Goal: Transaction & Acquisition: Download file/media

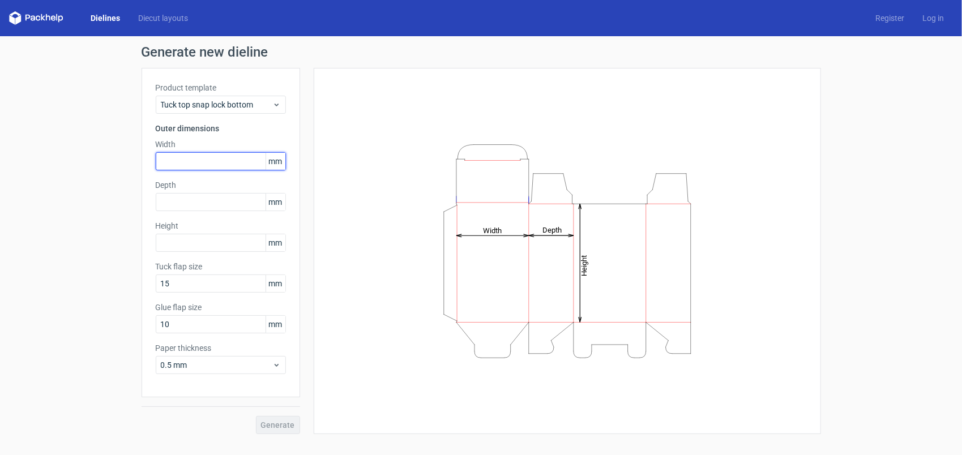
click at [194, 163] on input "text" at bounding box center [221, 161] width 130 height 18
type input "40"
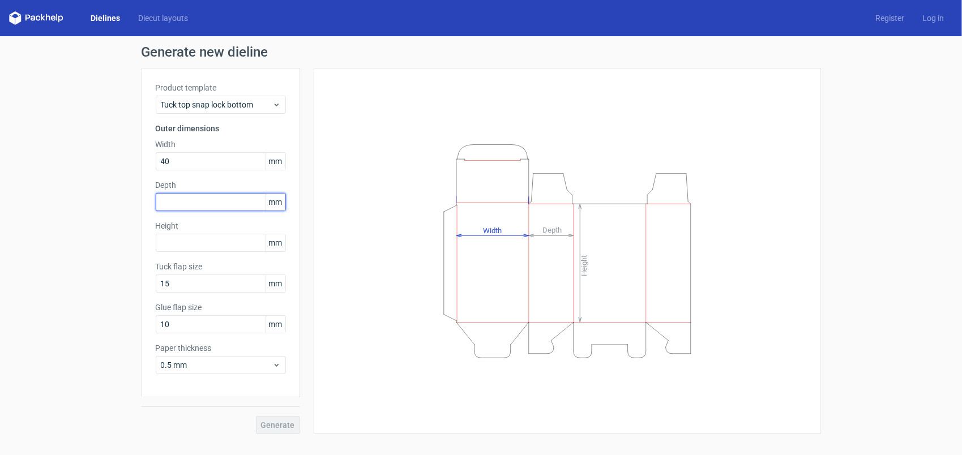
click at [217, 204] on input "text" at bounding box center [221, 202] width 130 height 18
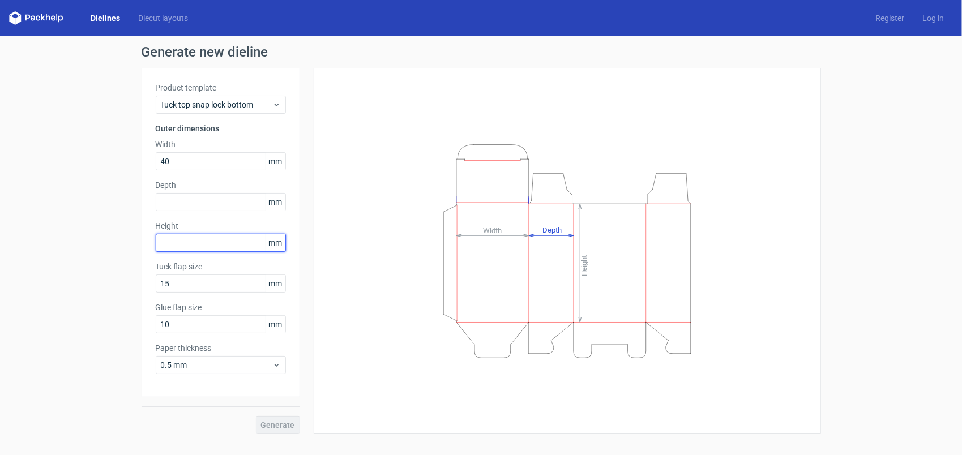
click at [211, 242] on input "text" at bounding box center [221, 243] width 130 height 18
type input "60"
click at [196, 202] on input "text" at bounding box center [221, 202] width 130 height 18
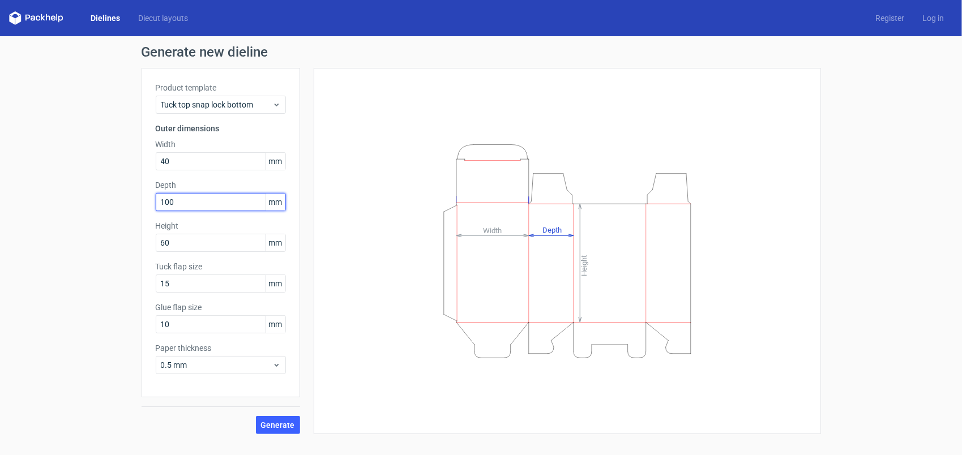
type input "100"
click at [335, 267] on div "Height Depth Width" at bounding box center [567, 251] width 479 height 338
click at [280, 423] on span "Generate" at bounding box center [278, 425] width 34 height 8
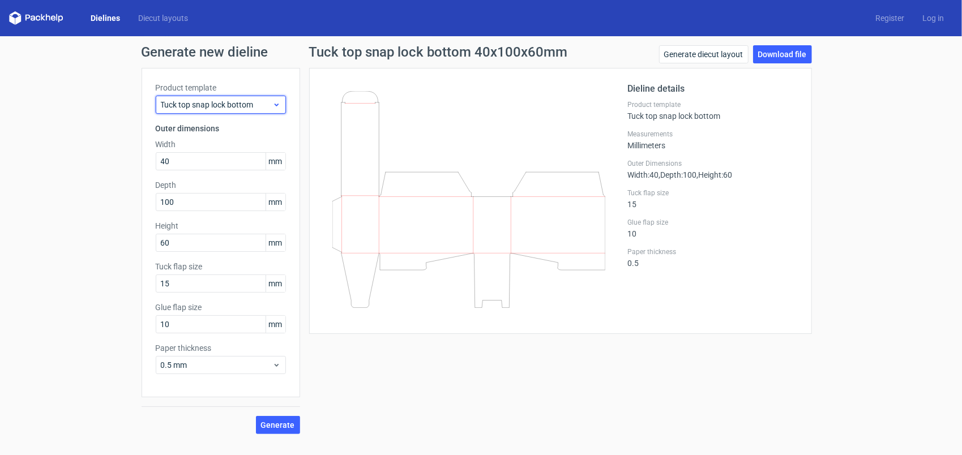
click at [231, 108] on span "Tuck top snap lock bottom" at bounding box center [217, 104] width 112 height 11
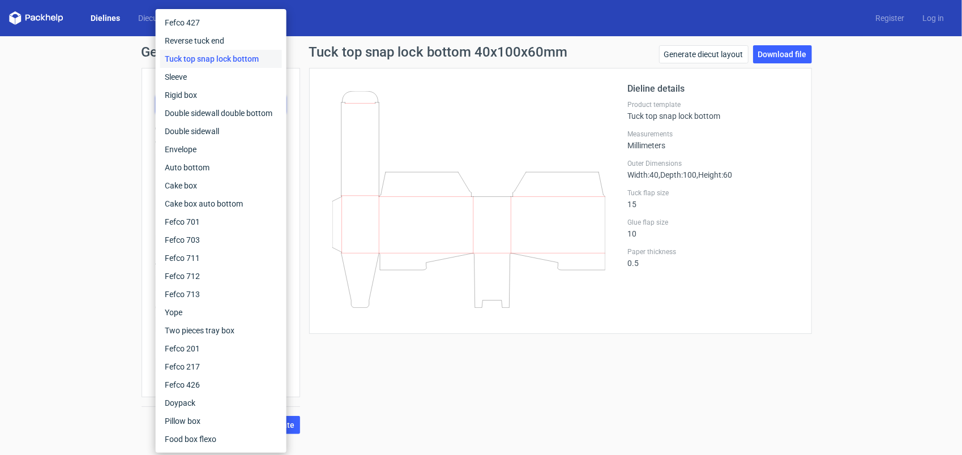
click at [102, 148] on div "Generate new dieline Product template Tuck top snap lock bottom Outer dimension…" at bounding box center [481, 239] width 962 height 407
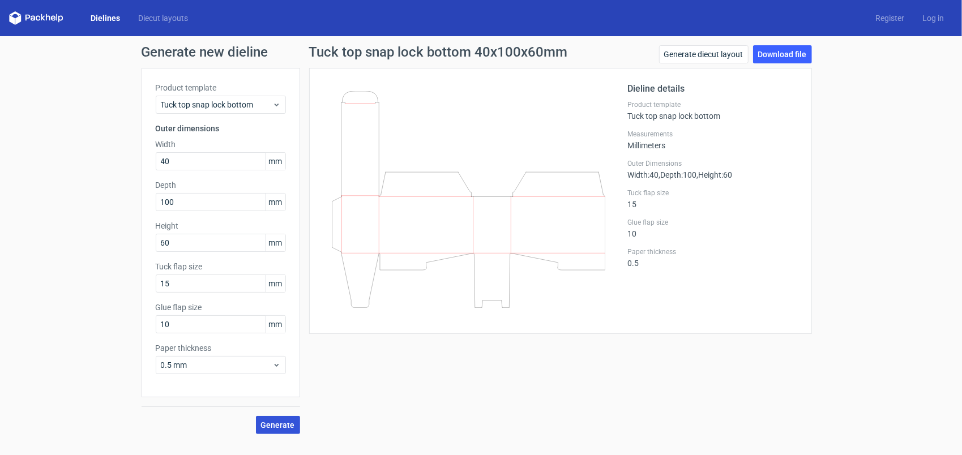
click at [274, 419] on button "Generate" at bounding box center [278, 425] width 44 height 18
click at [788, 59] on link "Download file" at bounding box center [782, 54] width 59 height 18
